Goal: Information Seeking & Learning: Compare options

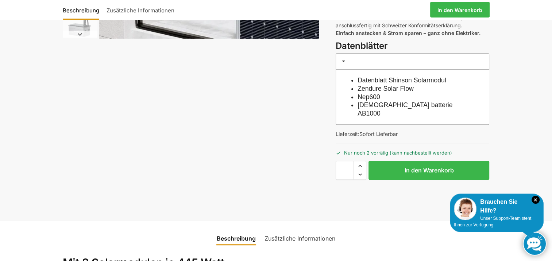
scroll to position [221, 0]
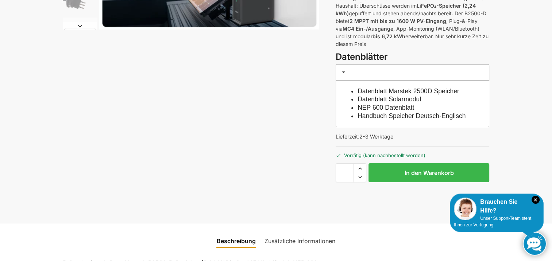
scroll to position [24, 0]
